Goal: Entertainment & Leisure: Browse casually

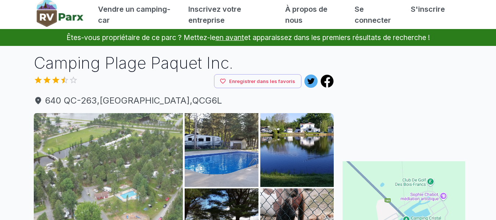
click at [122, 127] on img at bounding box center [109, 188] width 150 height 150
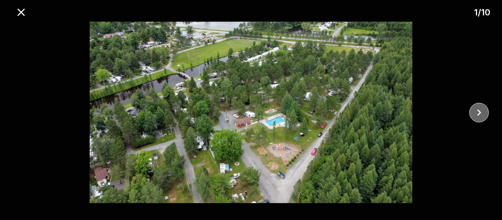
click at [473, 119] on button "close" at bounding box center [478, 112] width 19 height 19
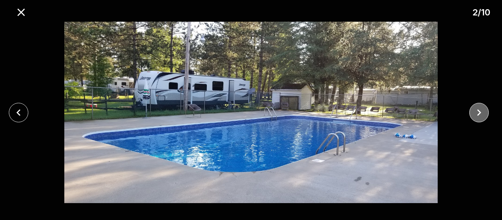
click at [473, 119] on button "fermer" at bounding box center [478, 112] width 19 height 19
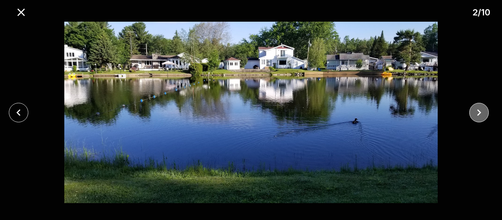
click at [473, 119] on button "fermer" at bounding box center [478, 112] width 19 height 19
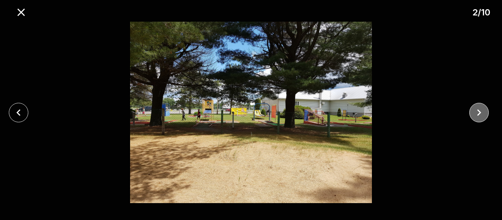
click at [473, 119] on button "fermer" at bounding box center [478, 112] width 19 height 19
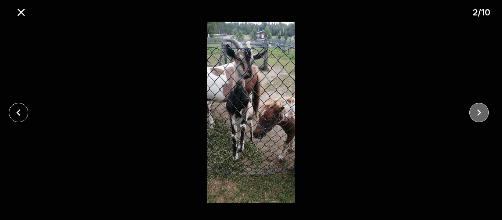
click at [473, 119] on button "fermer" at bounding box center [478, 112] width 19 height 19
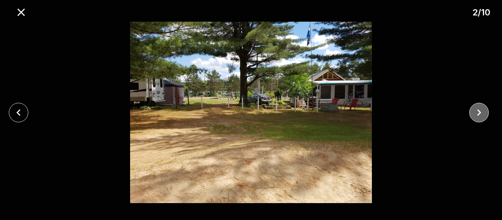
click at [473, 119] on button "fermer" at bounding box center [478, 112] width 19 height 19
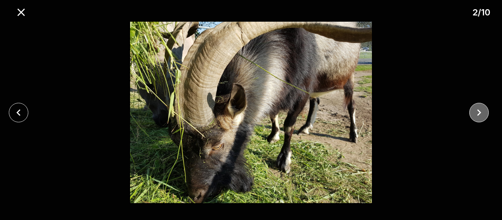
click at [473, 119] on button "fermer" at bounding box center [478, 112] width 19 height 19
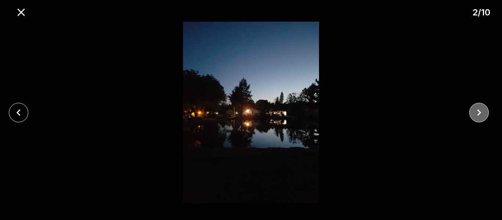
click at [480, 114] on icon "fermer" at bounding box center [479, 112] width 13 height 13
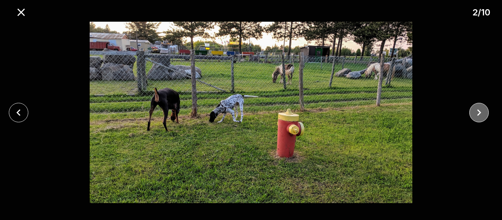
click at [480, 114] on icon "fermer" at bounding box center [479, 112] width 13 height 13
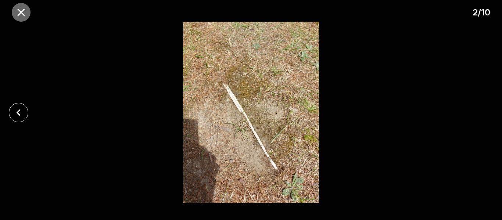
click at [22, 13] on icon "fermer" at bounding box center [20, 11] width 7 height 7
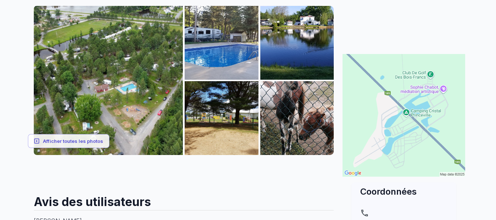
scroll to position [116, 0]
